Goal: Find specific page/section

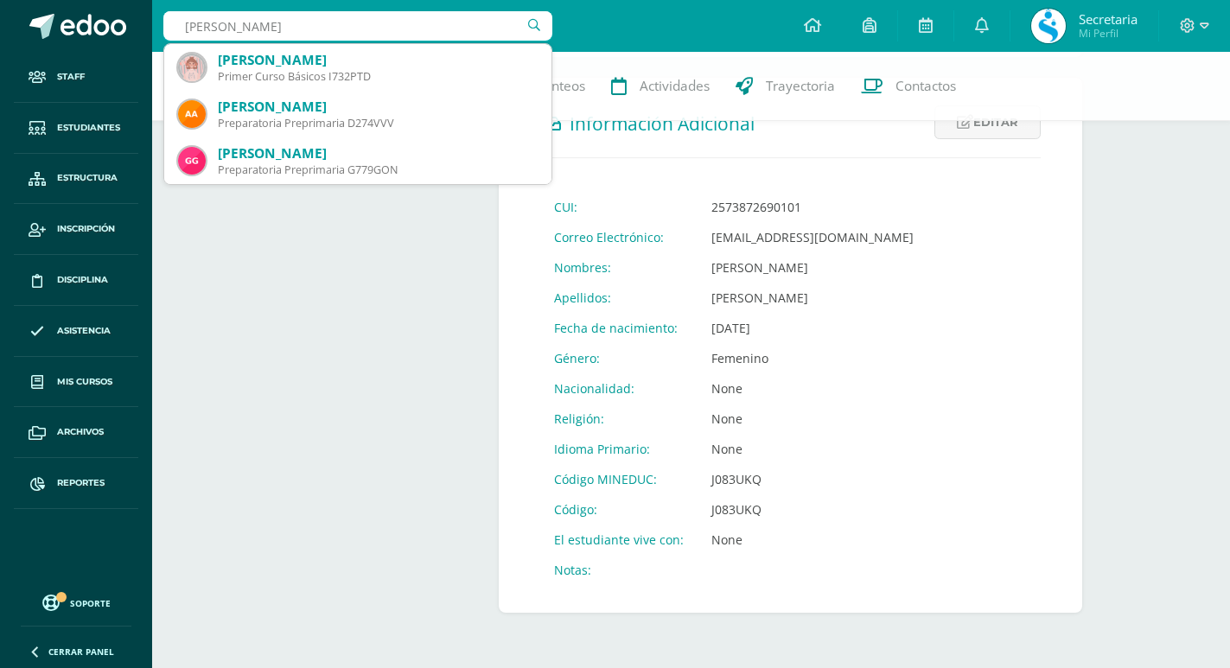
type input "Daniela gonzal"
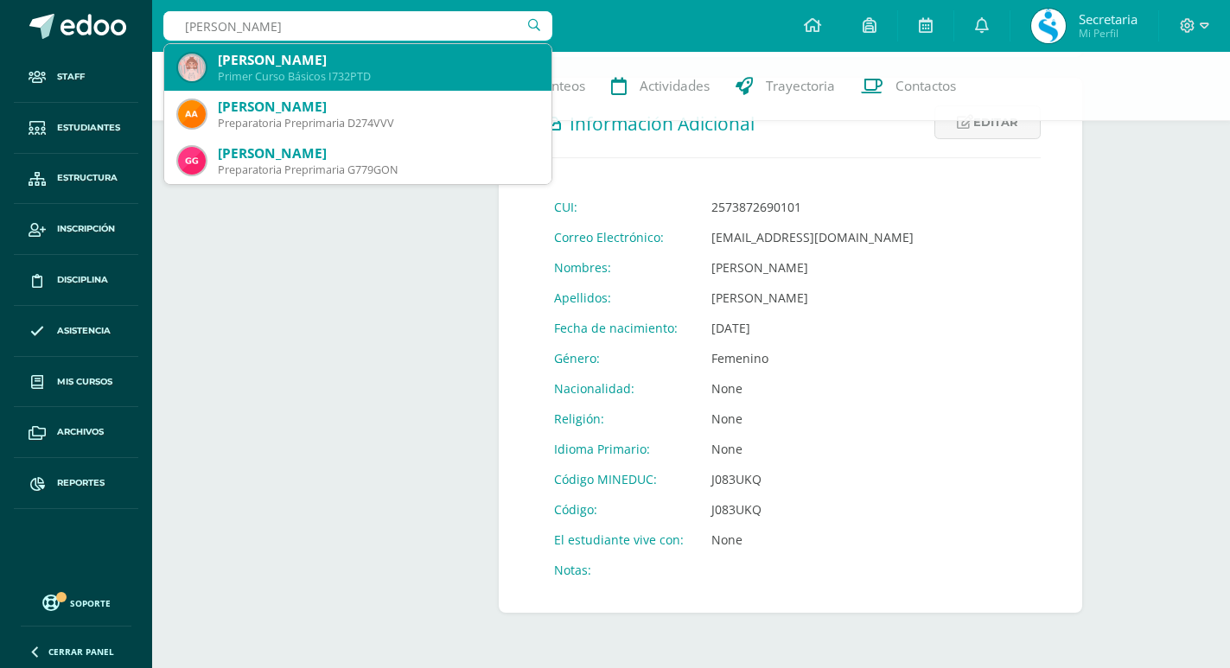
click at [270, 54] on div "[PERSON_NAME]" at bounding box center [378, 60] width 320 height 18
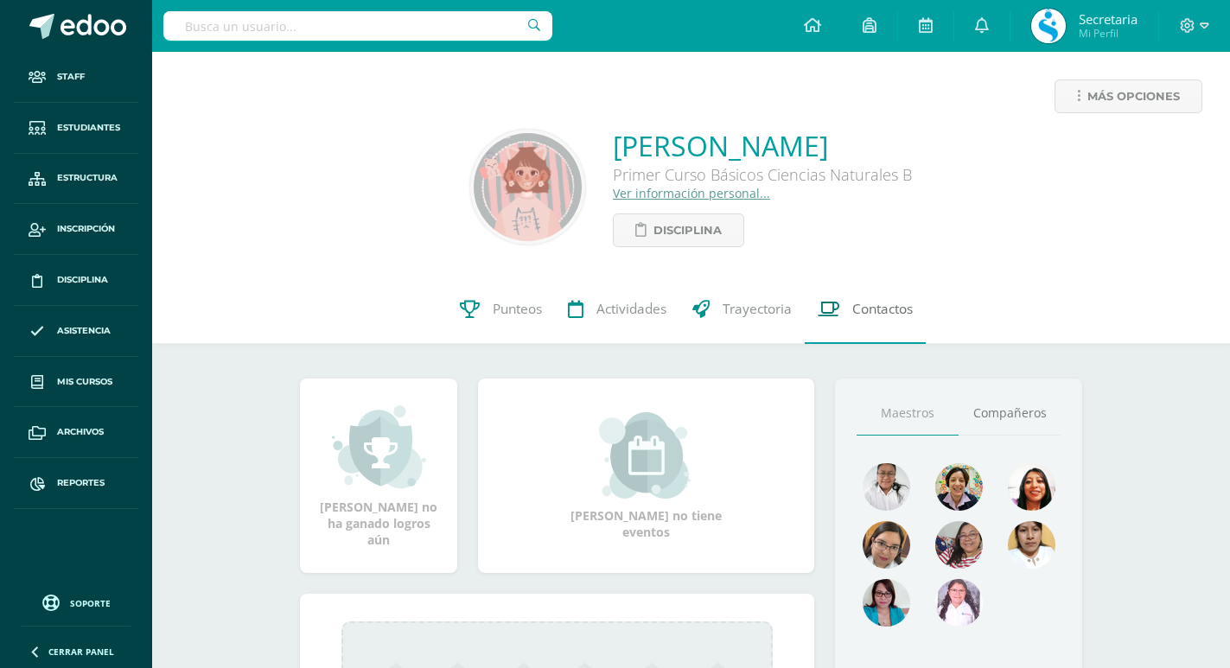
click at [878, 309] on span "Contactos" at bounding box center [882, 309] width 61 height 18
